Goal: Check status

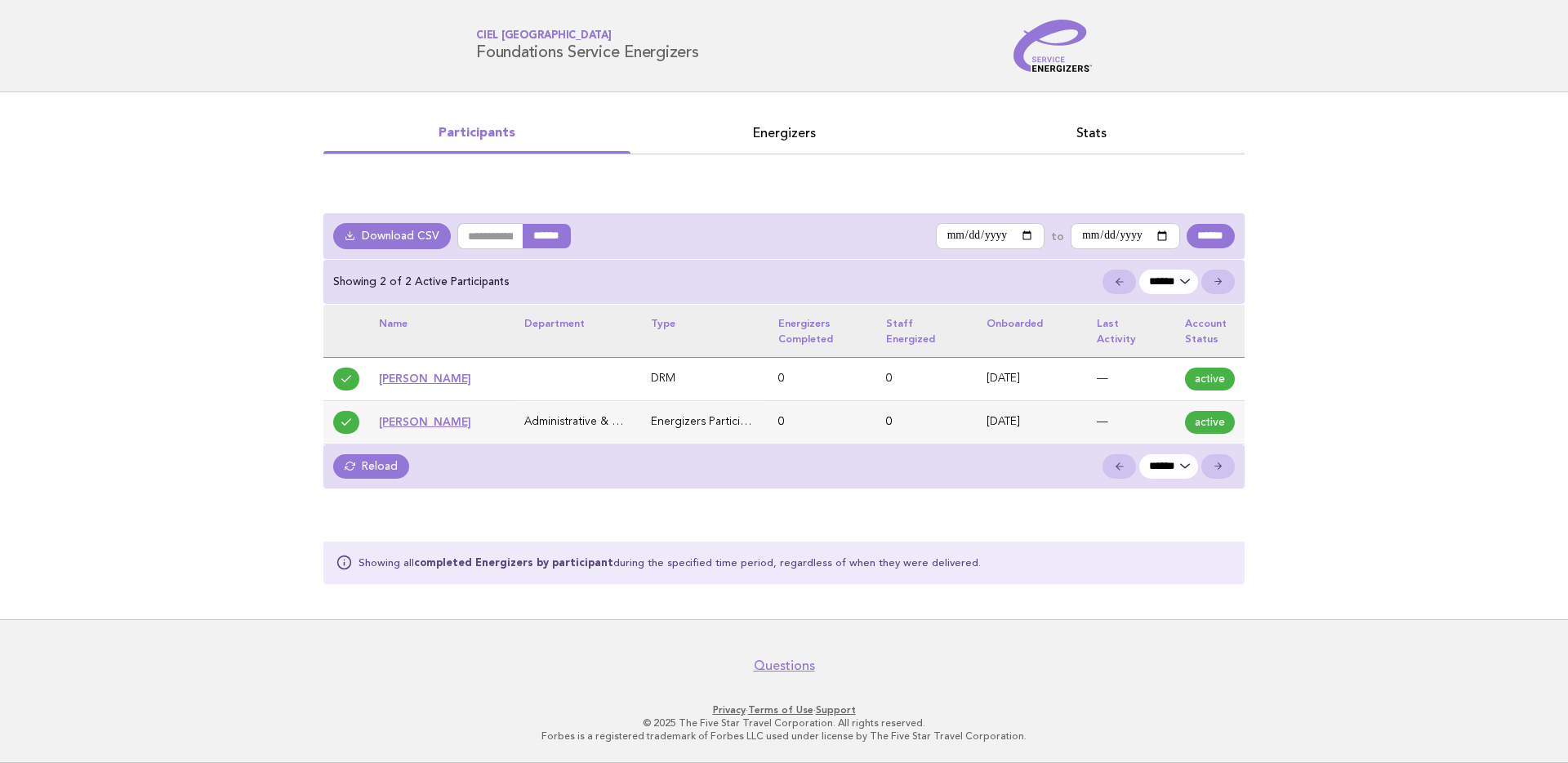
click at [177, 269] on main "**********" at bounding box center [784, 356] width 1568 height 527
click at [416, 377] on link "[PERSON_NAME]" at bounding box center [425, 378] width 92 height 13
click at [391, 467] on link "Reload" at bounding box center [371, 466] width 76 height 25
